Goal: Task Accomplishment & Management: Complete application form

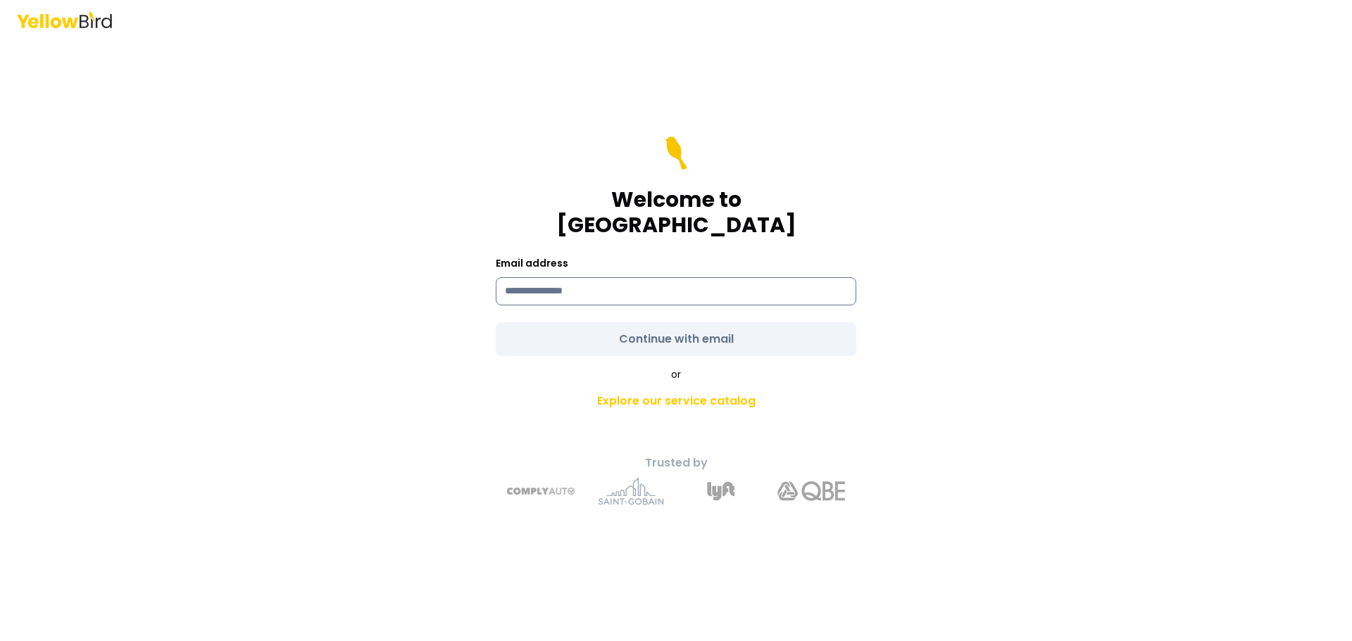
click at [554, 278] on input at bounding box center [676, 291] width 360 height 28
type input "**********"
click at [683, 323] on form "**********" at bounding box center [676, 247] width 360 height 220
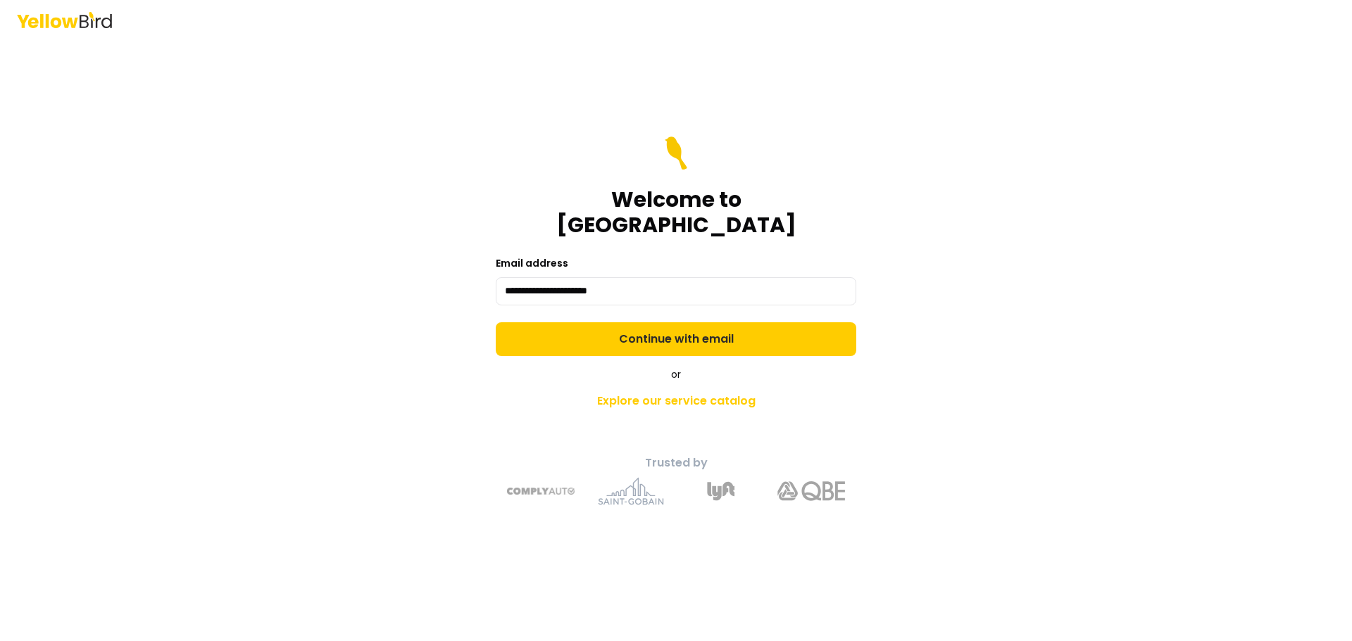
click at [659, 322] on button "Continue with email" at bounding box center [676, 339] width 360 height 34
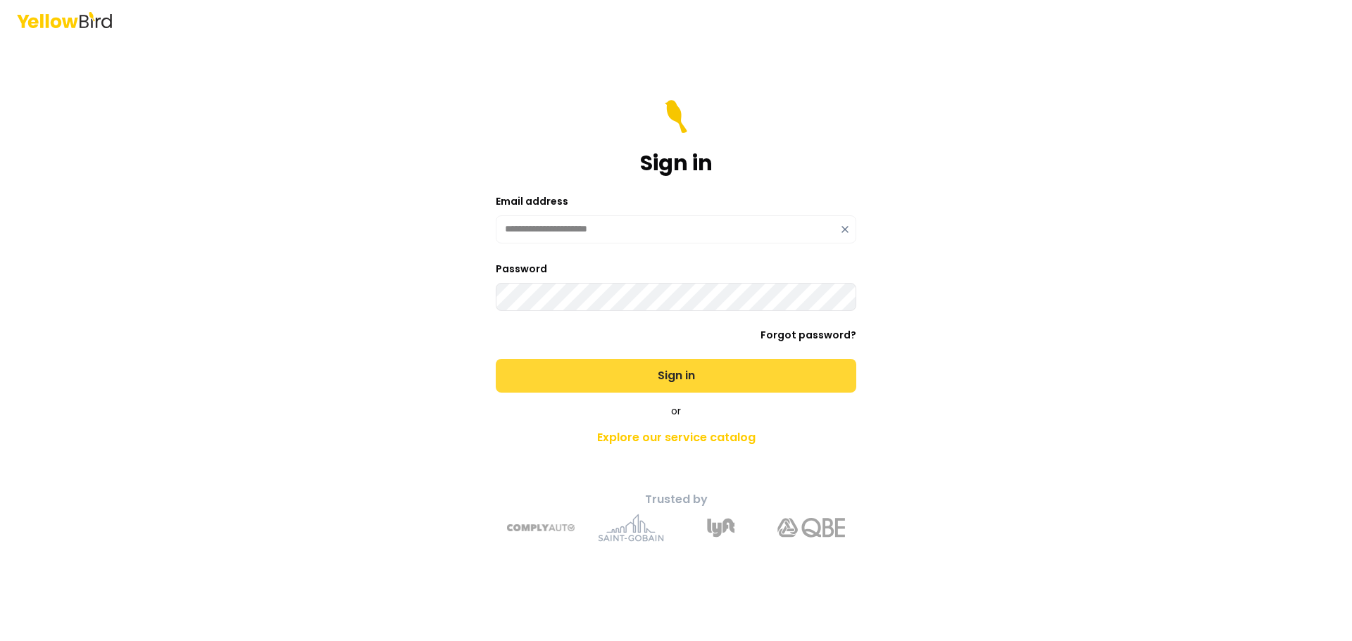
click at [687, 380] on button "Sign in" at bounding box center [676, 376] width 360 height 34
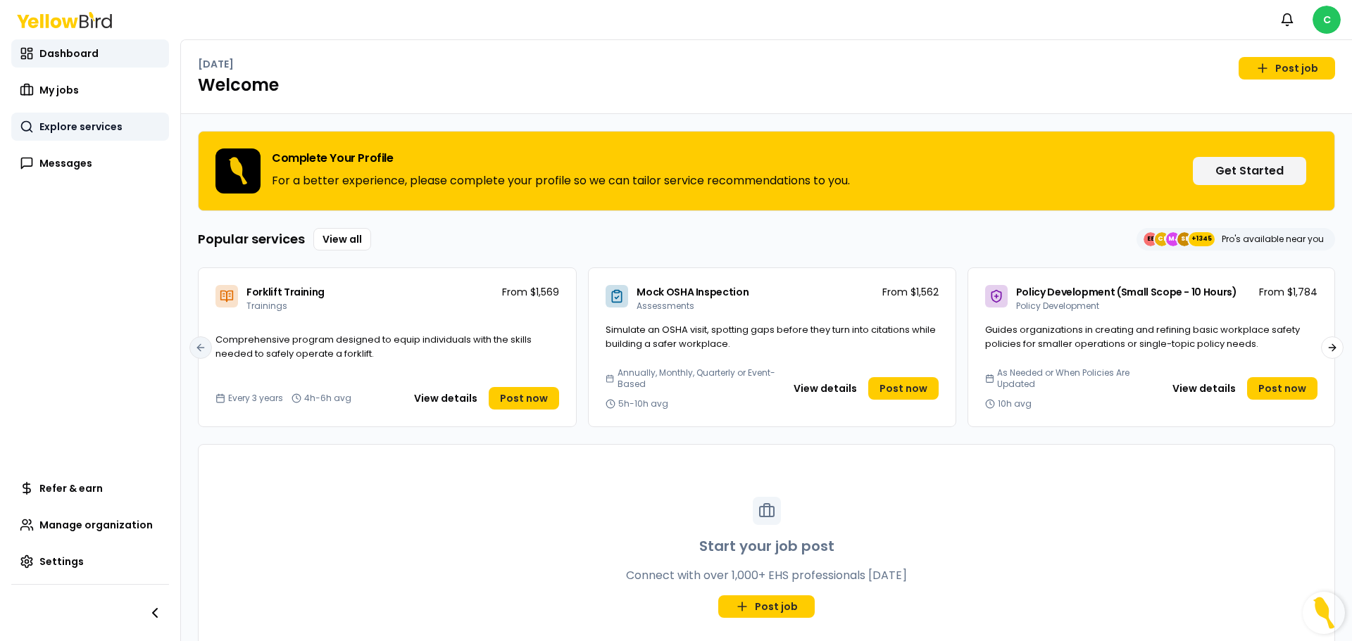
click at [57, 125] on span "Explore services" at bounding box center [80, 127] width 83 height 14
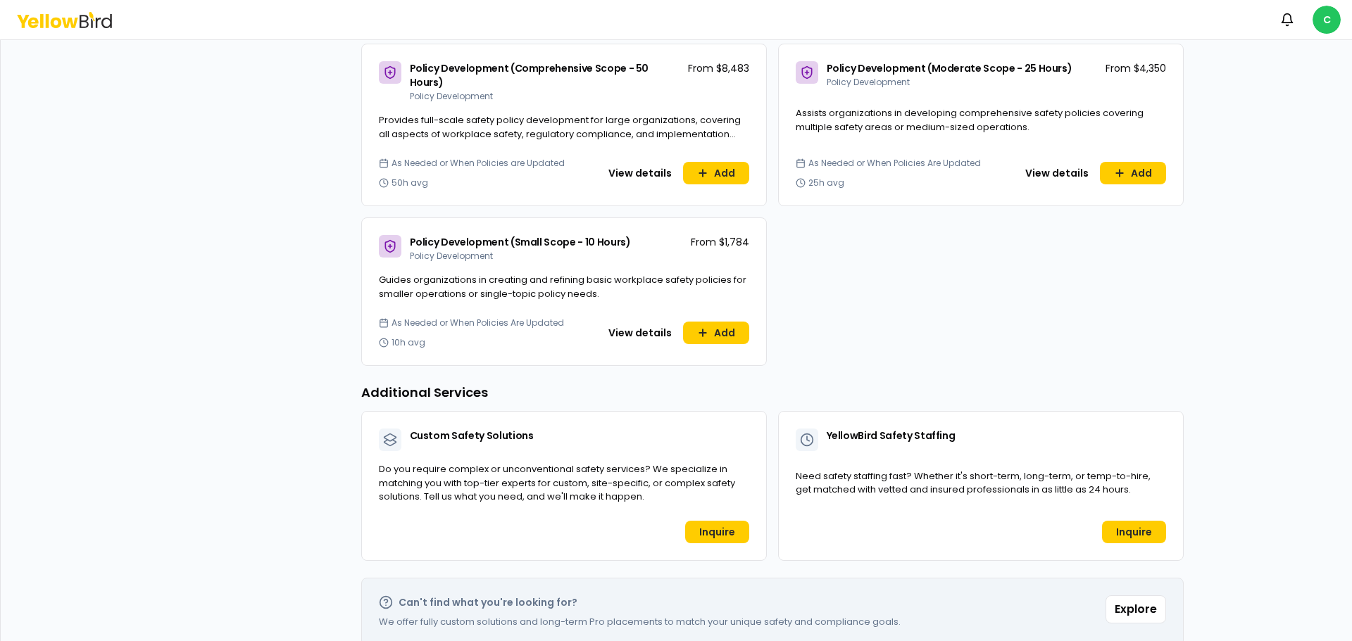
scroll to position [917, 0]
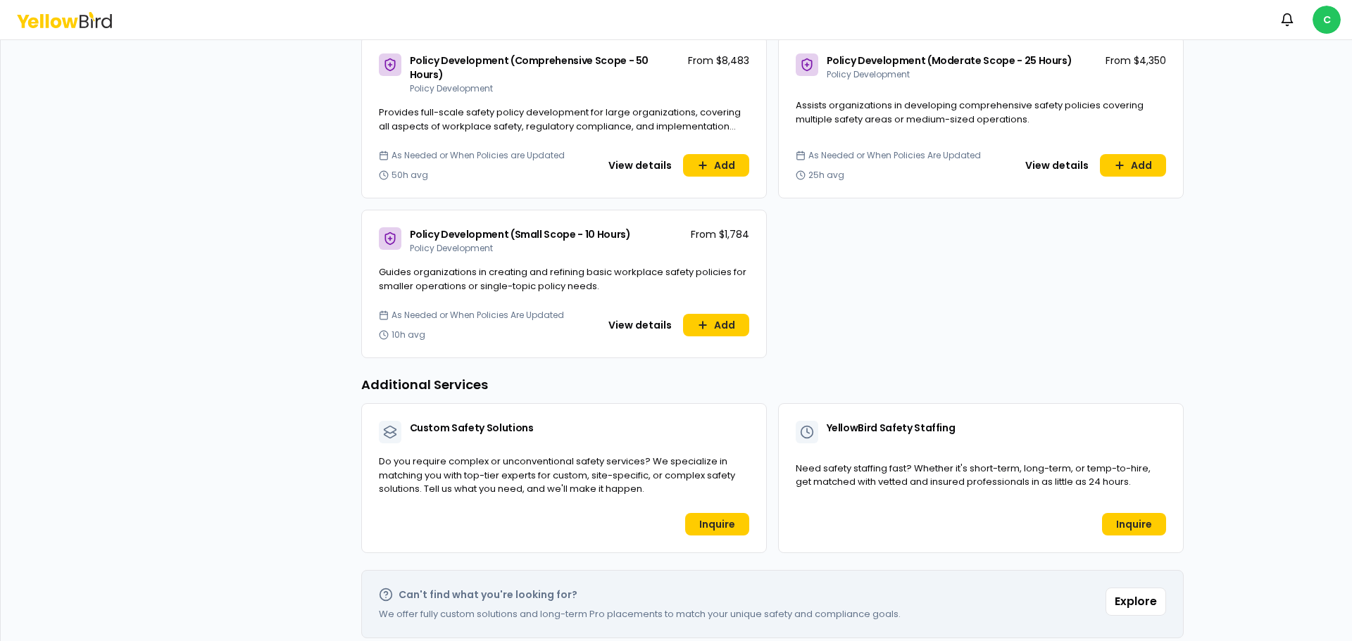
click at [1135, 594] on button "Explore" at bounding box center [1135, 602] width 61 height 28
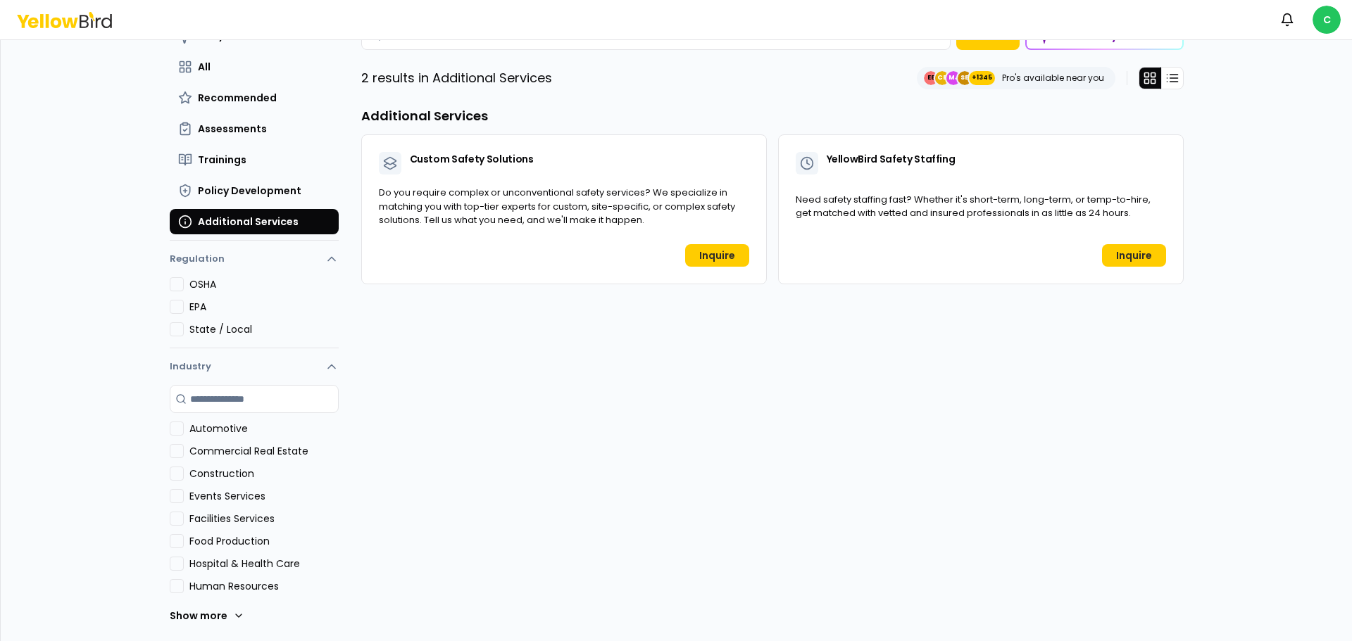
scroll to position [70, 0]
click at [211, 291] on label "OSHA" at bounding box center [263, 284] width 149 height 14
click at [184, 291] on button "OSHA" at bounding box center [177, 284] width 14 height 14
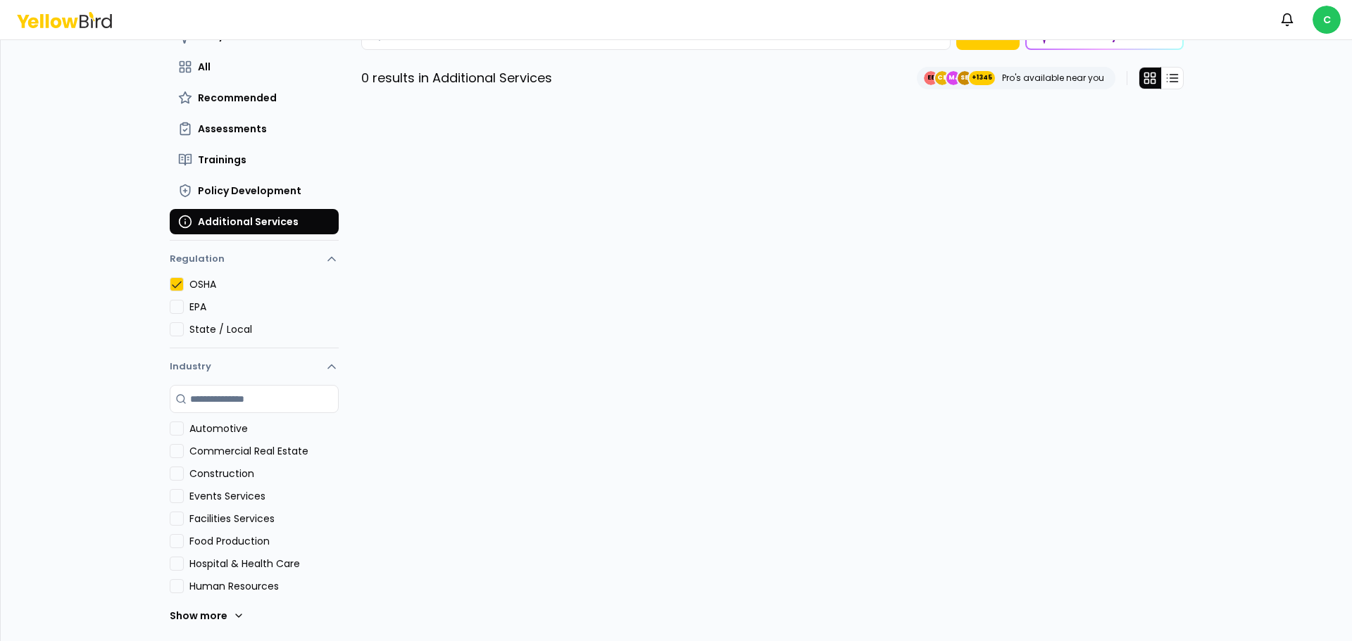
click at [180, 284] on button "OSHA" at bounding box center [177, 284] width 14 height 14
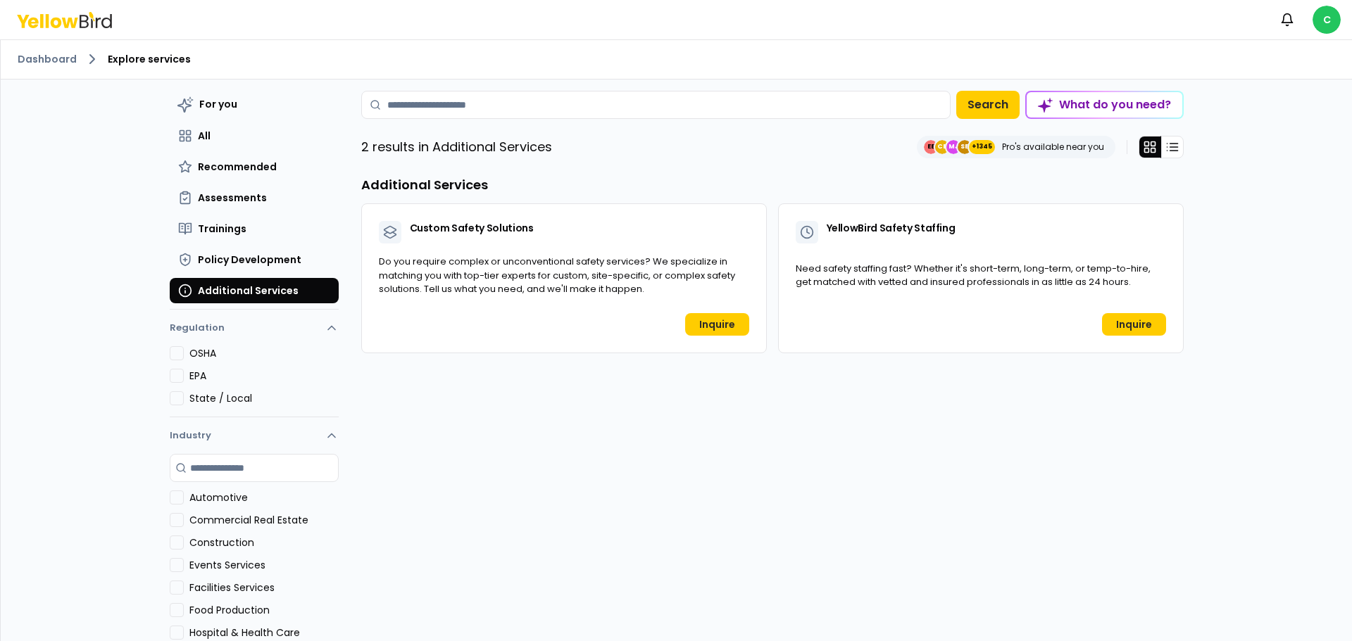
scroll to position [0, 0]
click at [472, 104] on input at bounding box center [655, 106] width 589 height 28
type input "****"
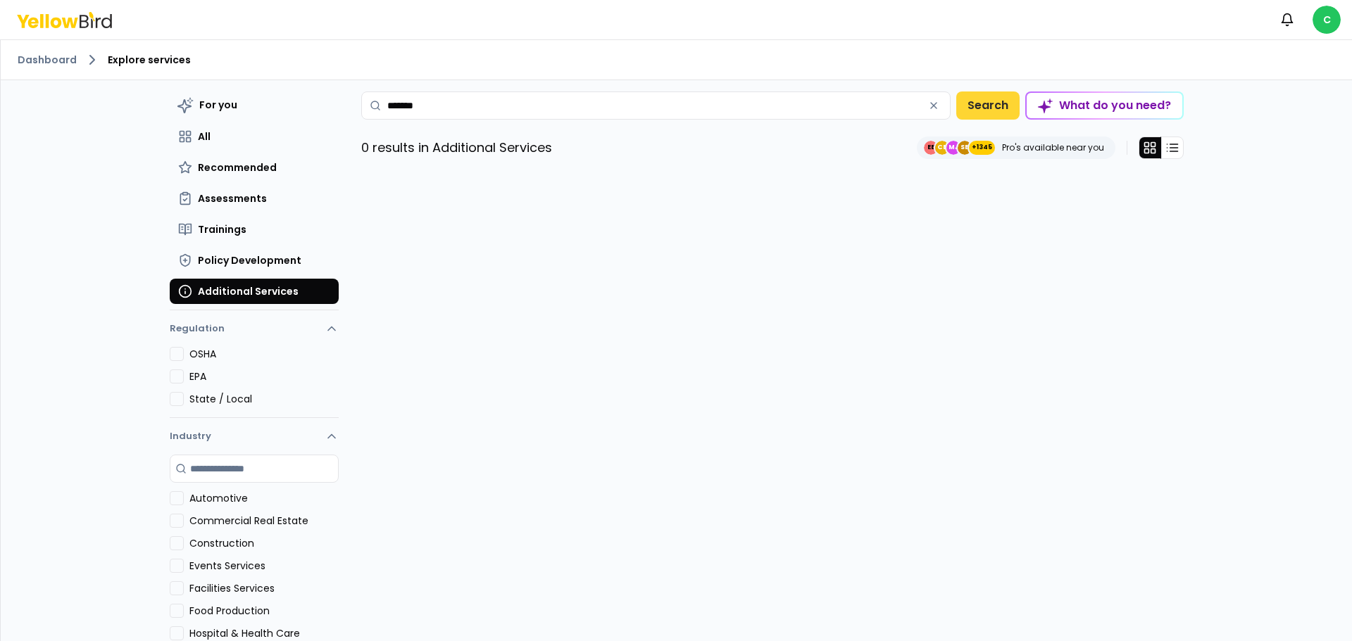
click at [979, 113] on button "Search" at bounding box center [987, 106] width 63 height 28
type input "*******"
click at [201, 144] on button "All" at bounding box center [254, 136] width 169 height 25
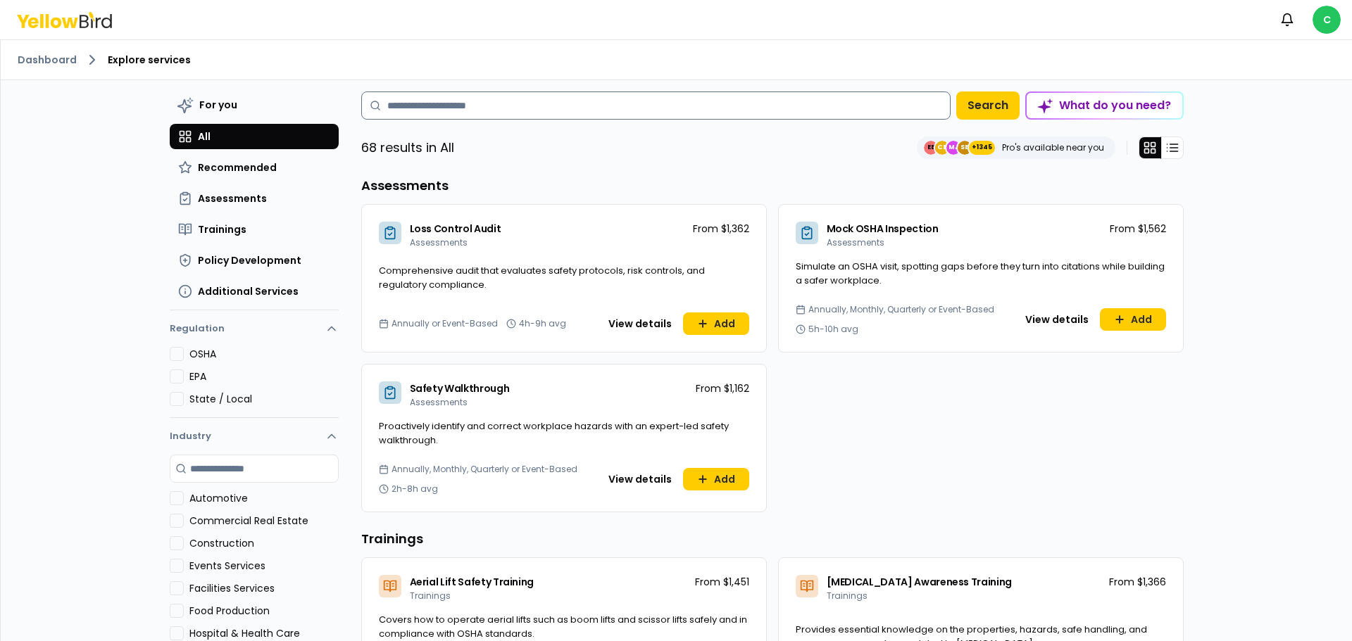
click at [507, 104] on input at bounding box center [655, 106] width 589 height 28
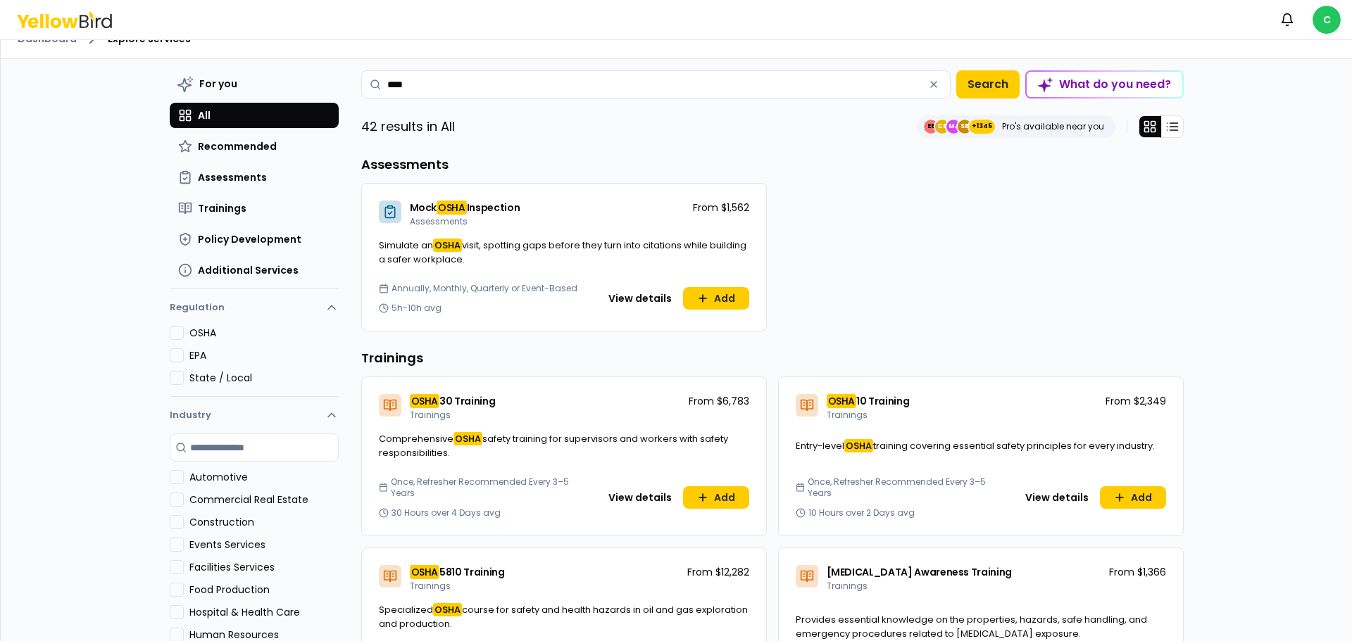
scroll to position [29, 0]
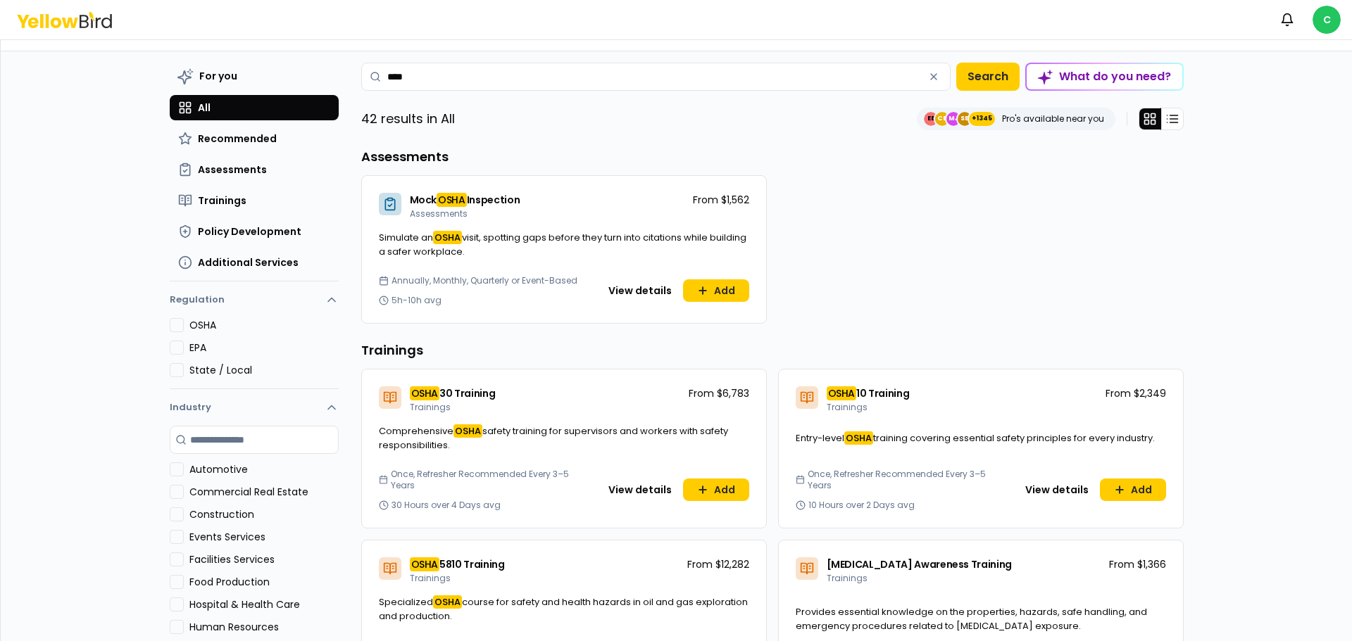
type input "****"
click at [805, 399] on icon at bounding box center [807, 398] width 14 height 14
click at [1129, 487] on button "Add" at bounding box center [1133, 490] width 66 height 23
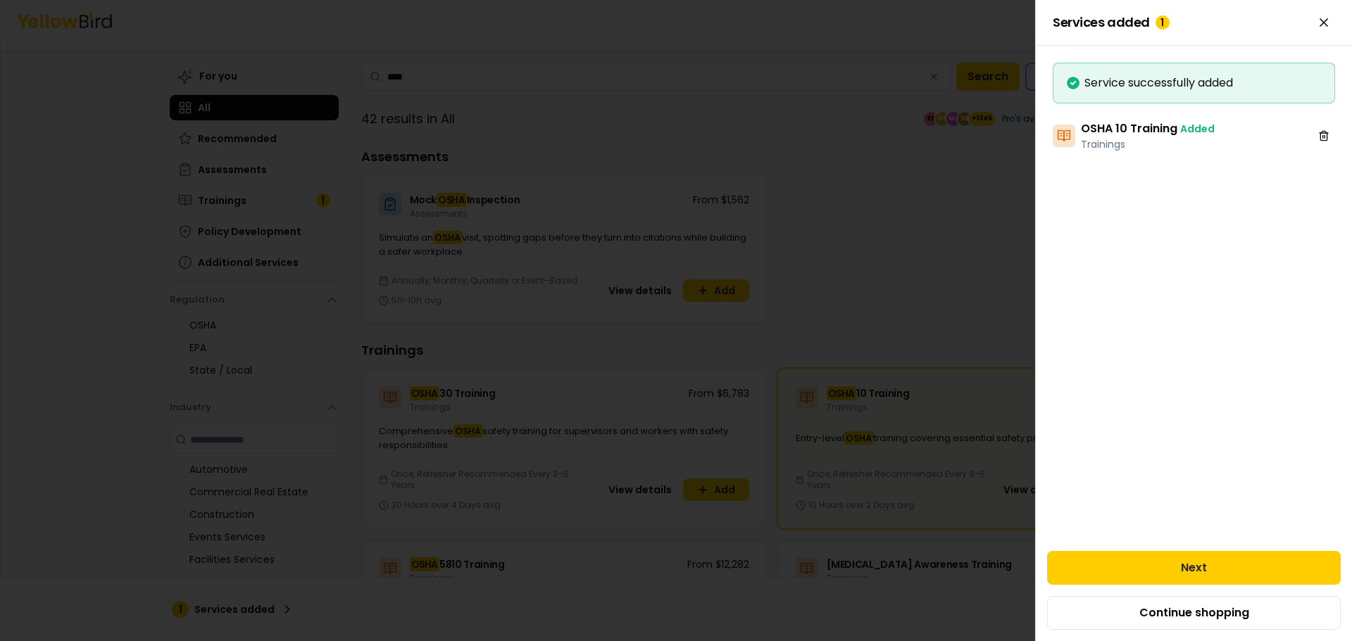
click at [1135, 133] on h3 "OSHA 10 Training Added" at bounding box center [1148, 128] width 134 height 17
click at [931, 401] on div at bounding box center [676, 320] width 1352 height 641
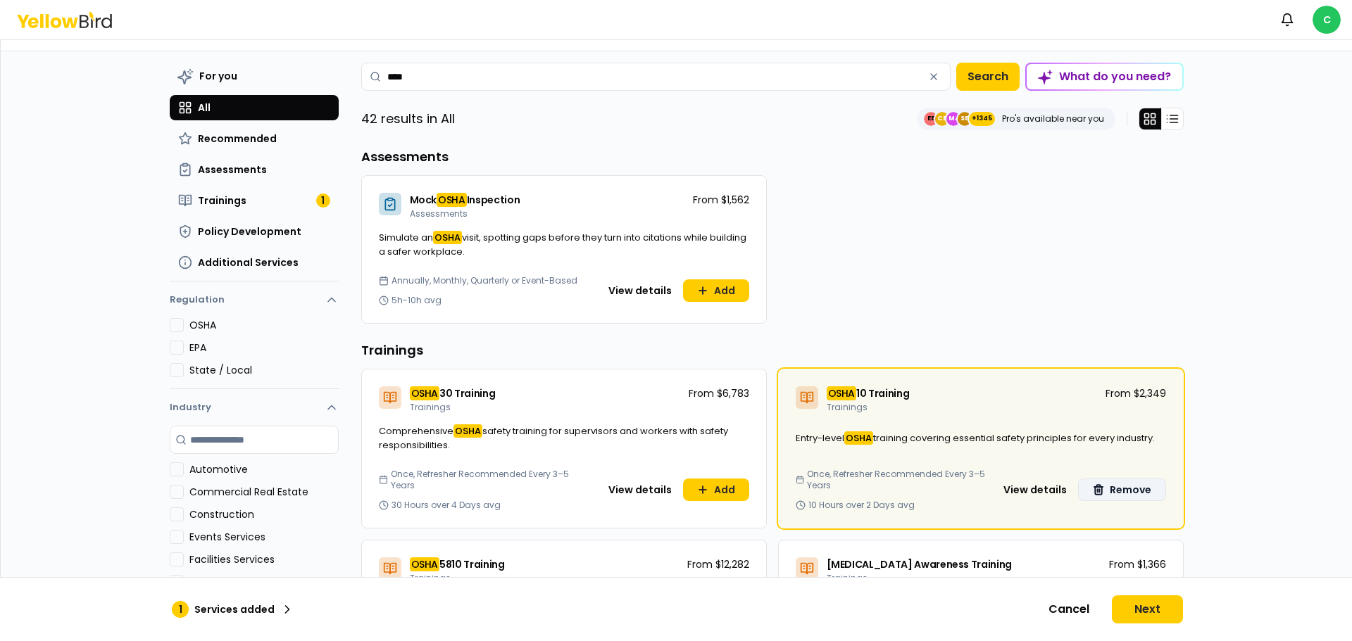
click at [1105, 479] on button "Remove" at bounding box center [1122, 490] width 88 height 23
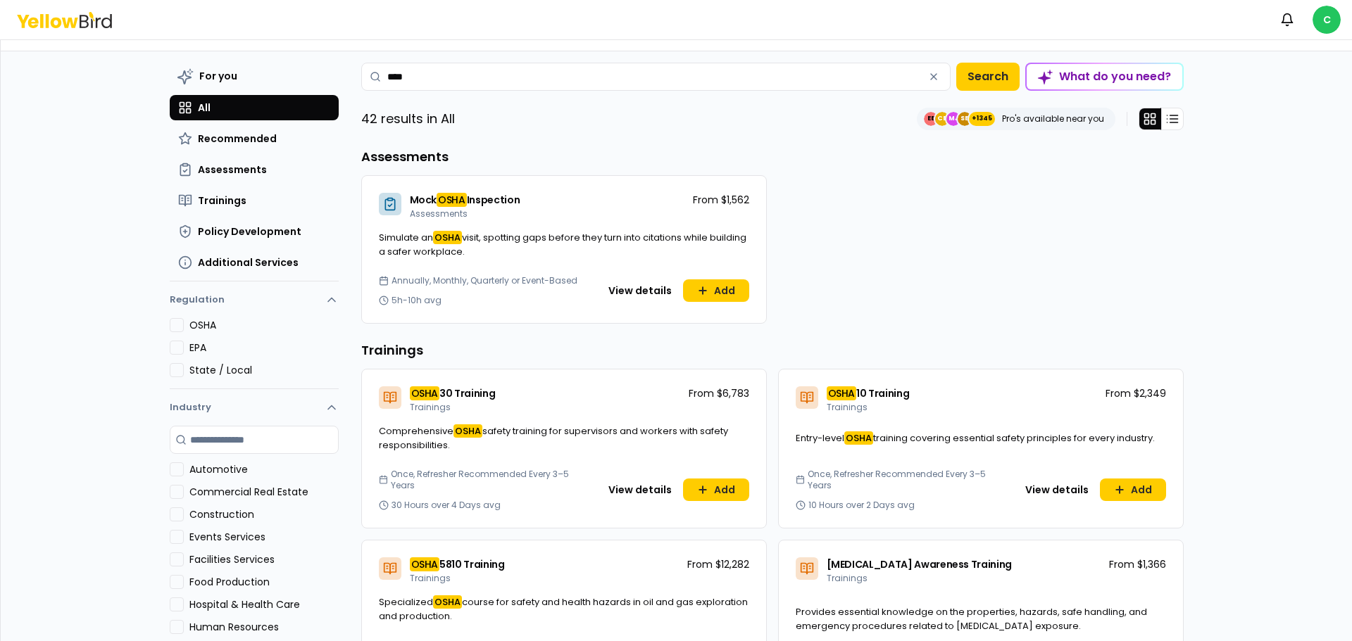
click at [1056, 479] on button "View details" at bounding box center [1057, 490] width 80 height 23
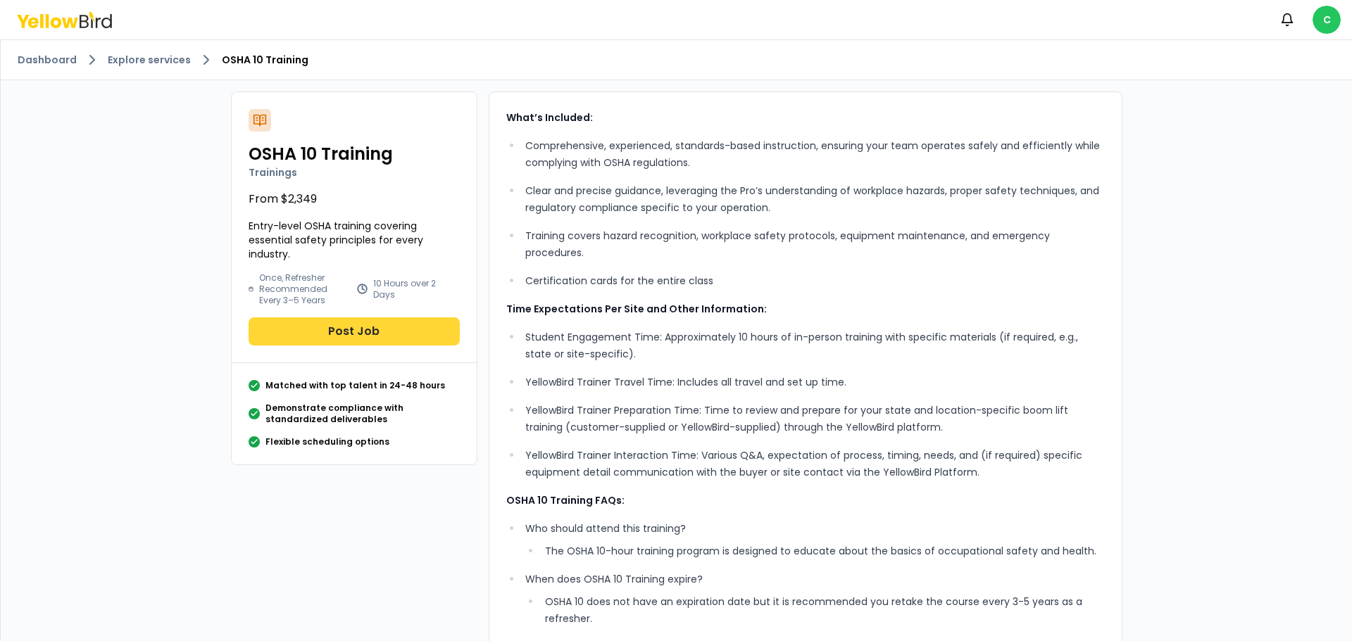
click at [373, 335] on button "Post Job" at bounding box center [354, 332] width 211 height 28
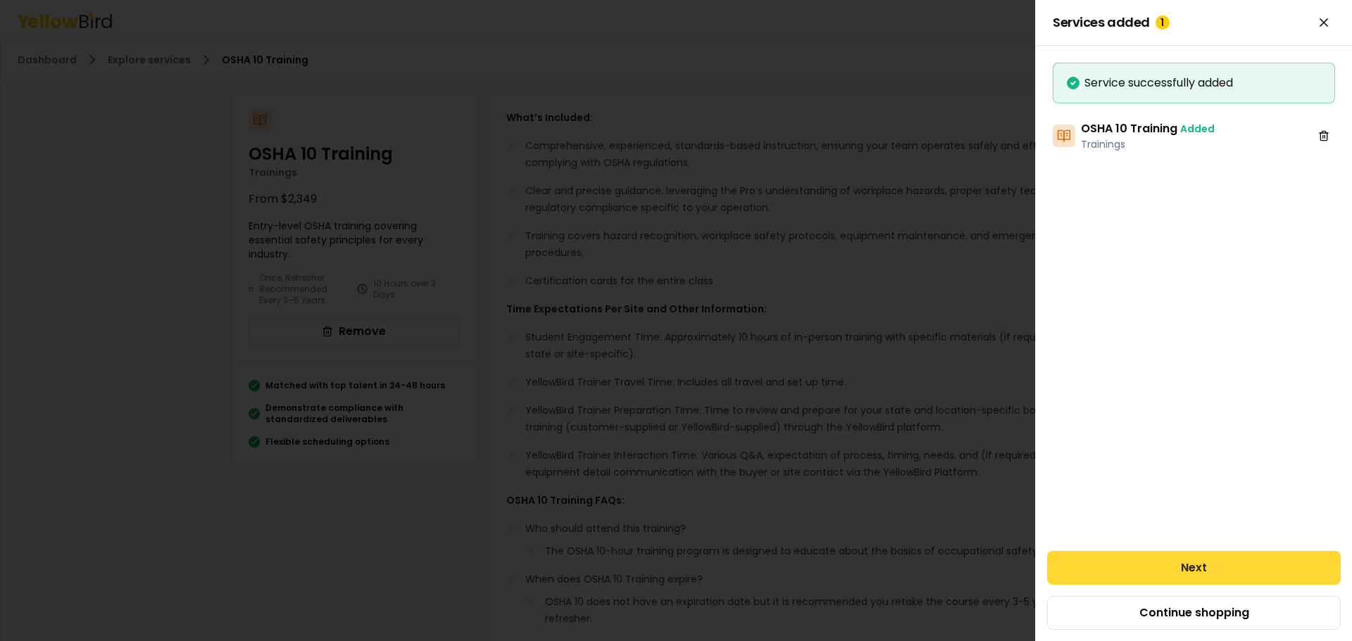
click at [1153, 571] on button "Next" at bounding box center [1194, 568] width 294 height 34
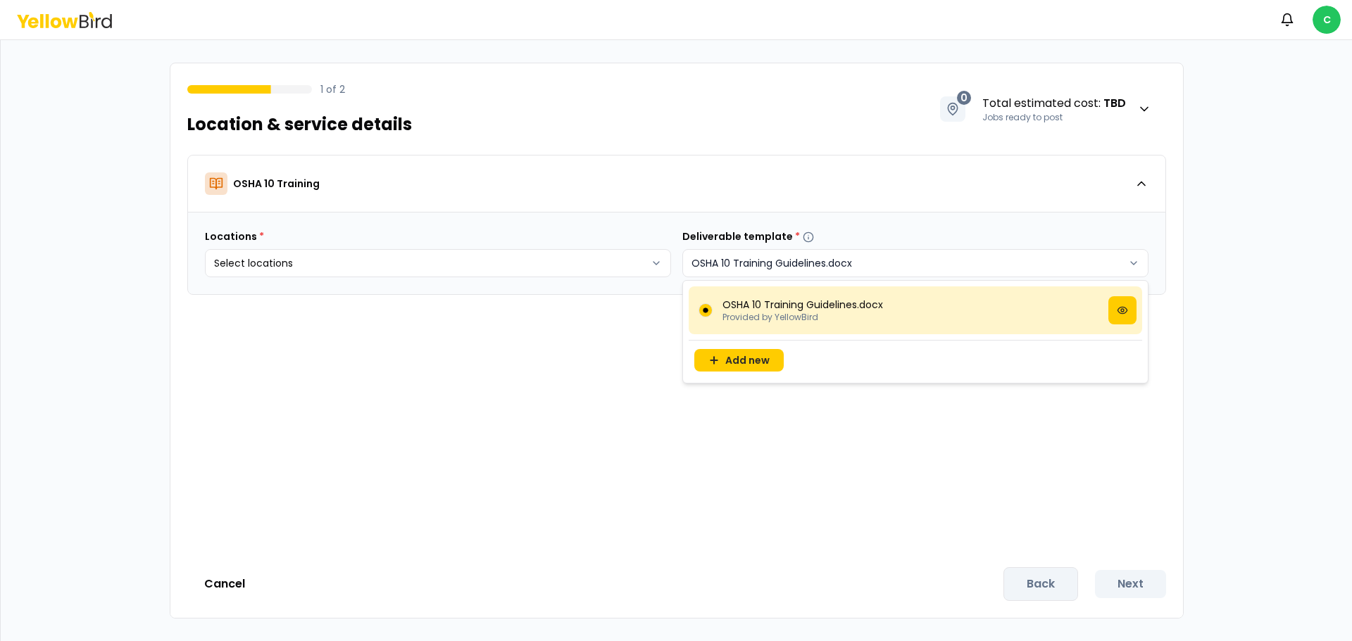
click at [1133, 265] on html "Notifications C 1 of 2 Location & service details 0 Total estimated cost : TBD …" at bounding box center [676, 320] width 1352 height 641
click at [841, 306] on p "OSHA 10 Training Guidelines.docx" at bounding box center [802, 305] width 161 height 14
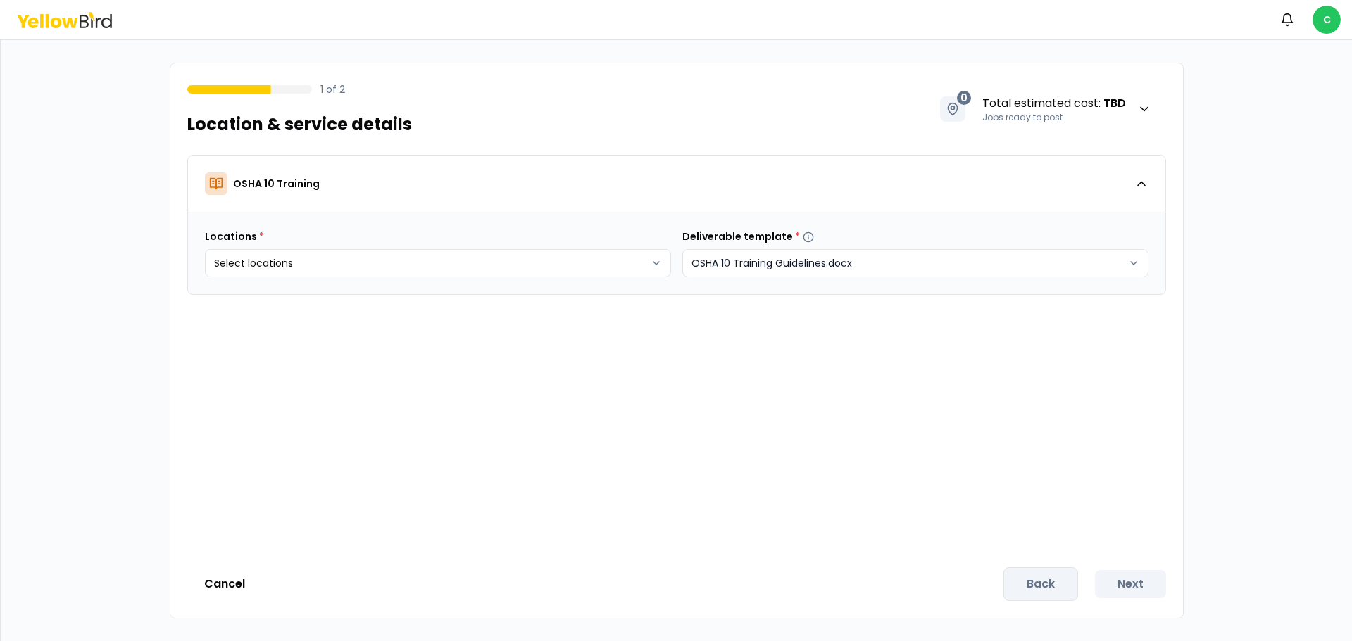
click at [1131, 261] on html "Notifications C 1 of 2 Location & service details 0 Total estimated cost : TBD …" at bounding box center [676, 320] width 1352 height 641
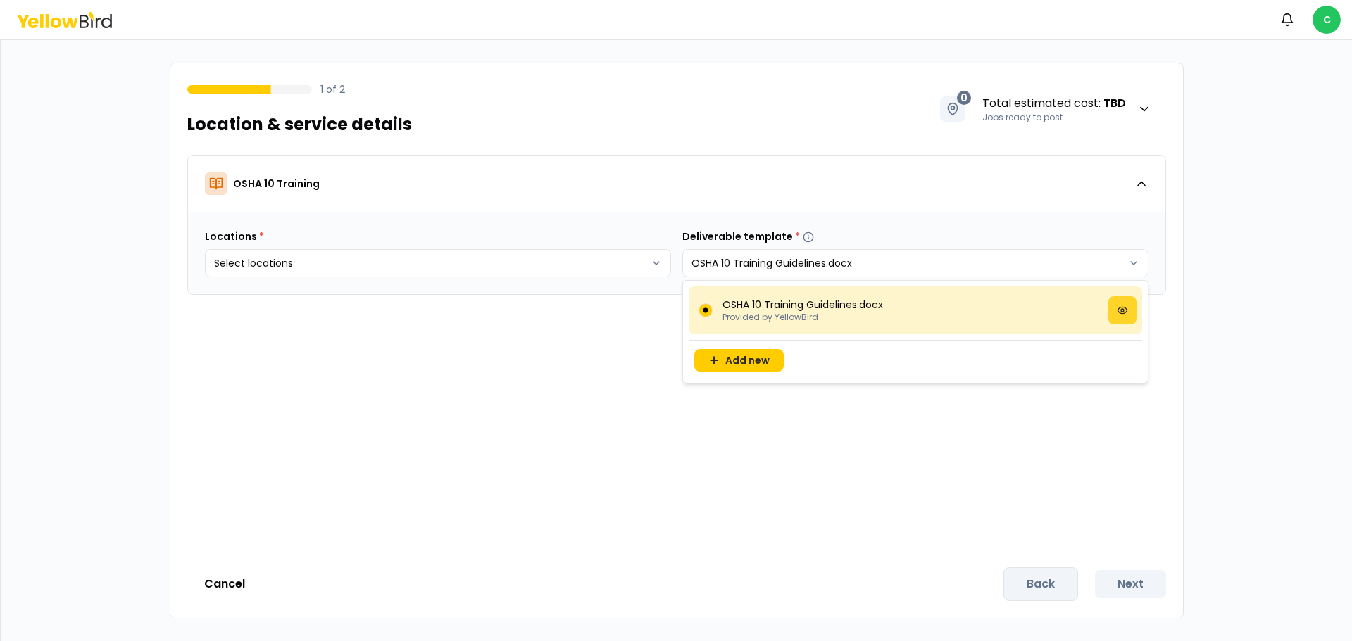
click at [1121, 311] on circle at bounding box center [1122, 310] width 3 height 3
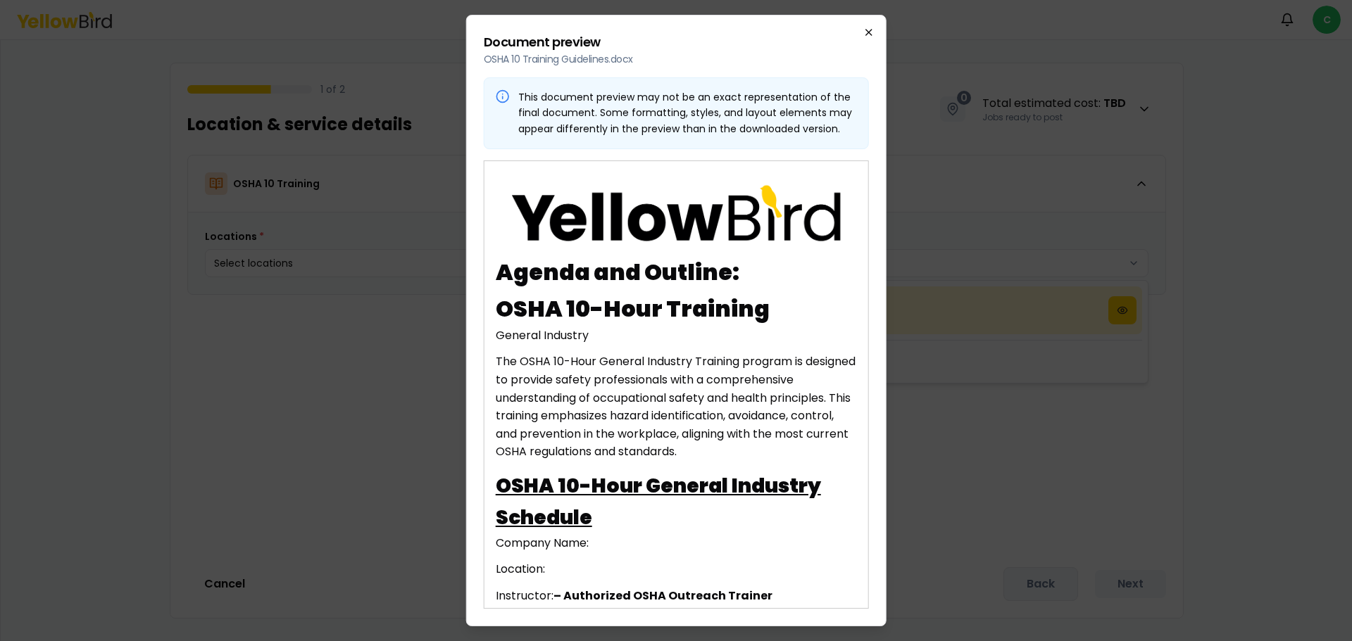
click at [869, 33] on icon "button" at bounding box center [868, 33] width 6 height 6
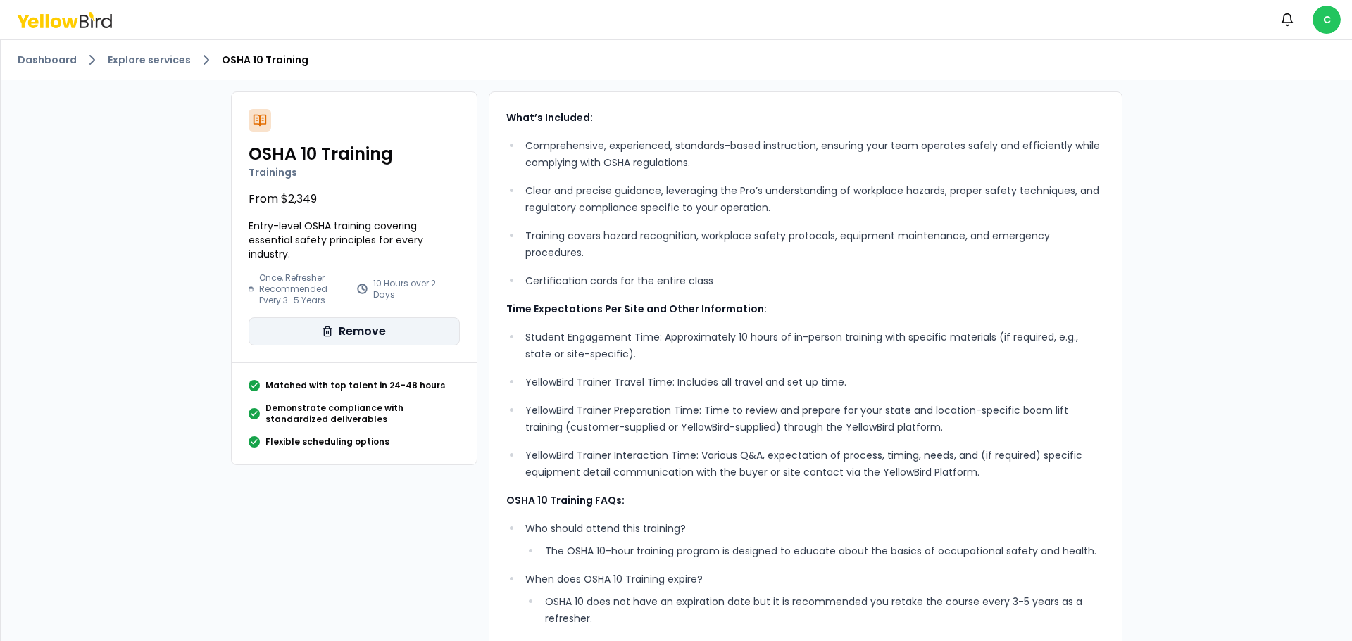
click at [354, 330] on button "Remove" at bounding box center [354, 332] width 211 height 28
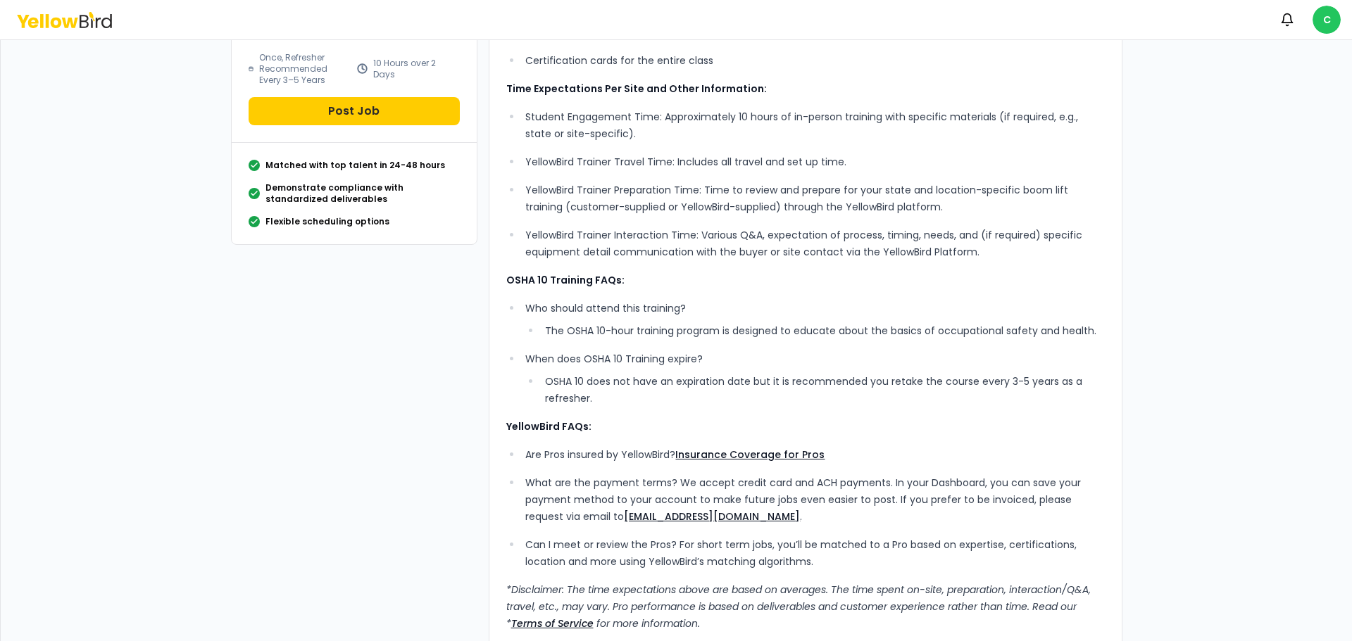
scroll to position [240, 0]
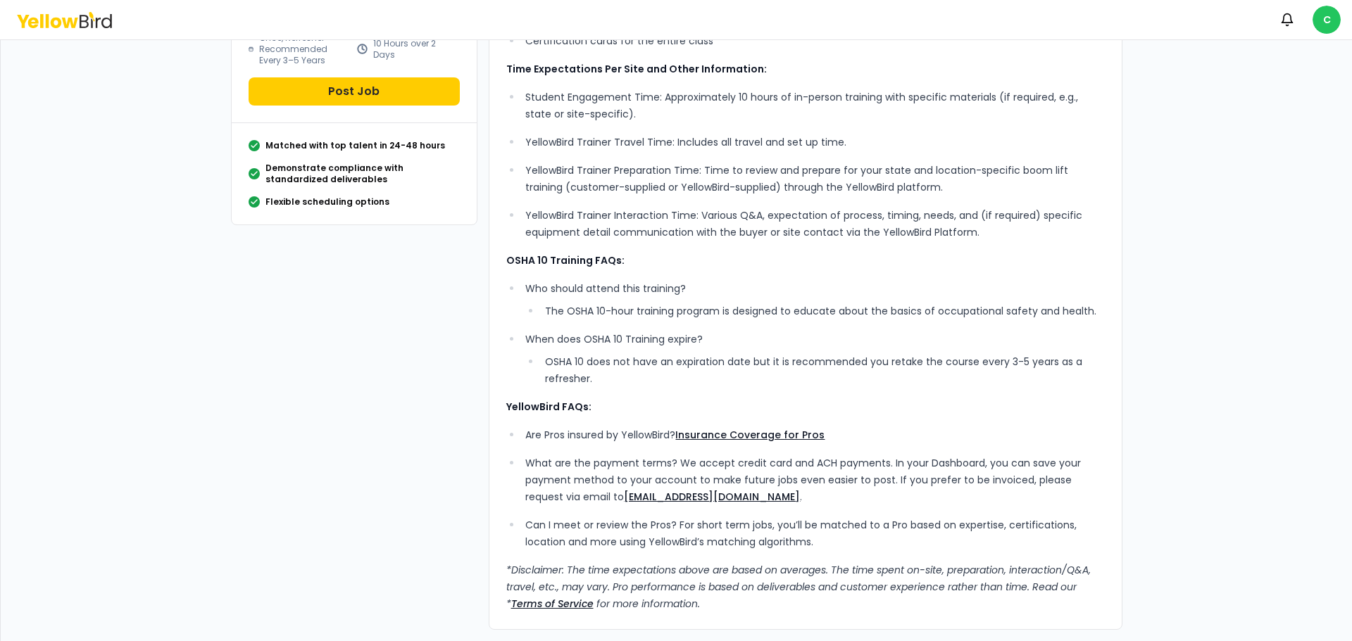
click at [739, 436] on link "Insurance Coverage for Pros" at bounding box center [749, 435] width 149 height 14
